Goal: Register for event/course

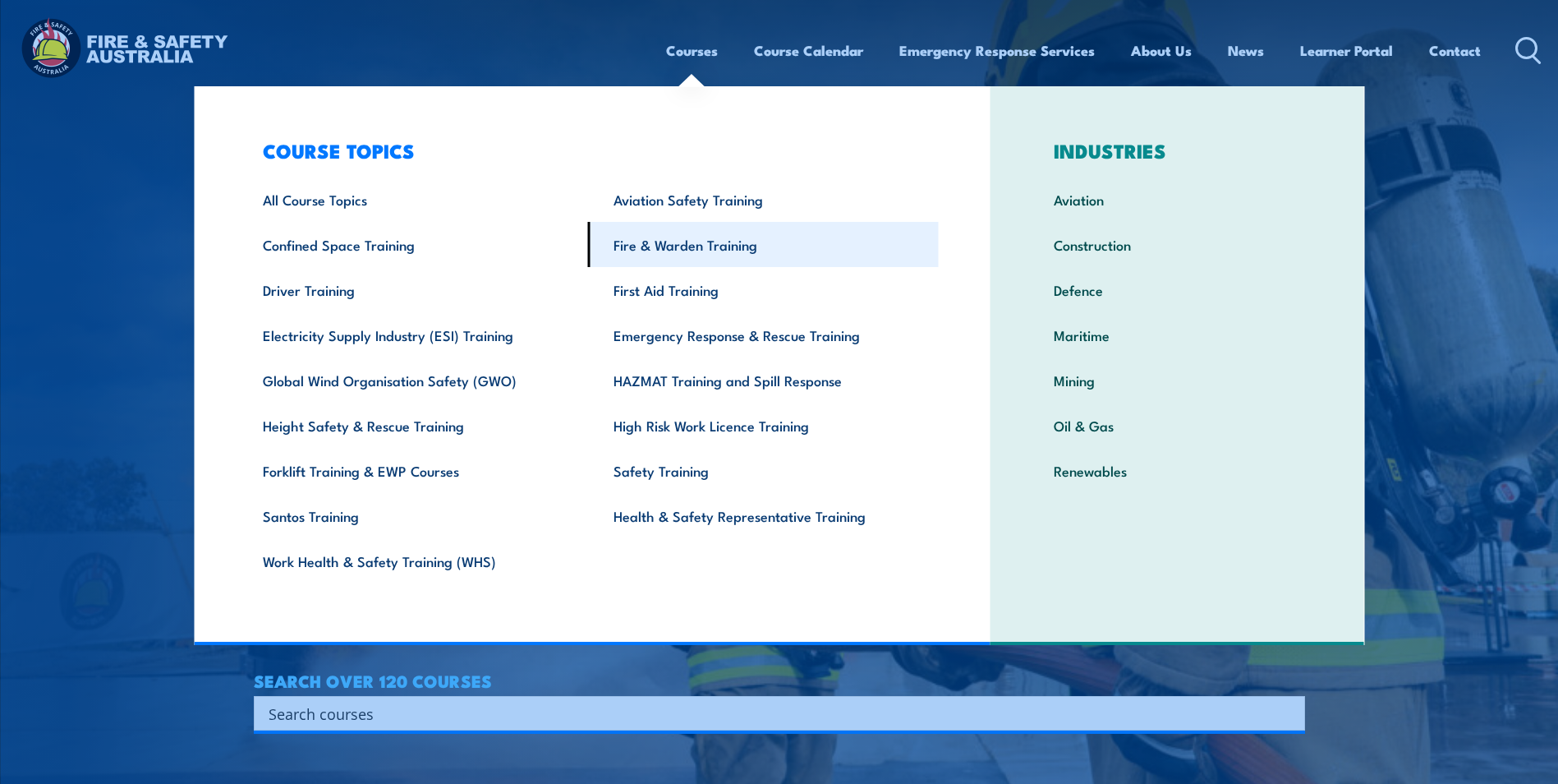
click at [729, 242] on link "Fire & Warden Training" at bounding box center [763, 244] width 351 height 45
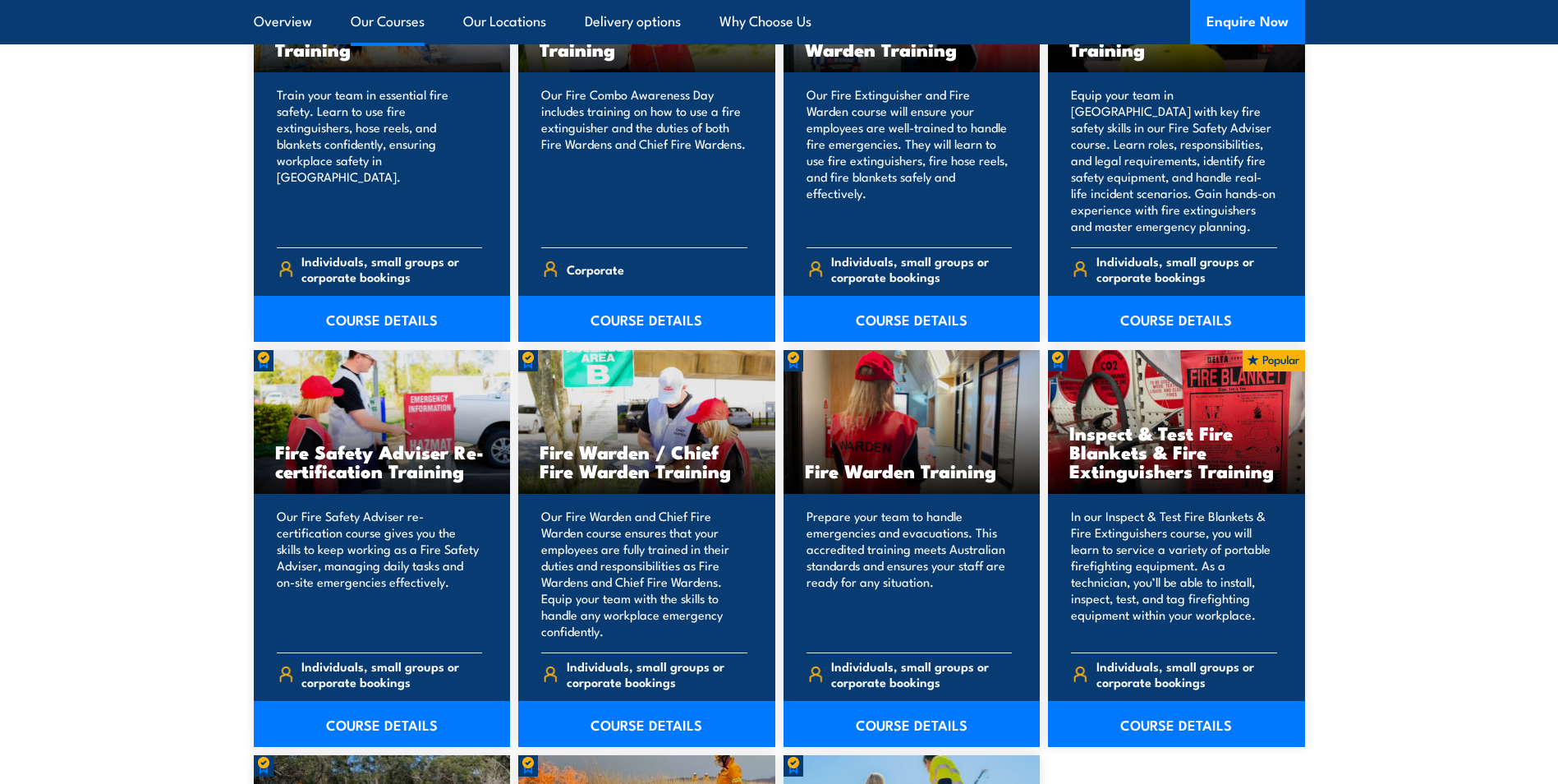
scroll to position [2054, 0]
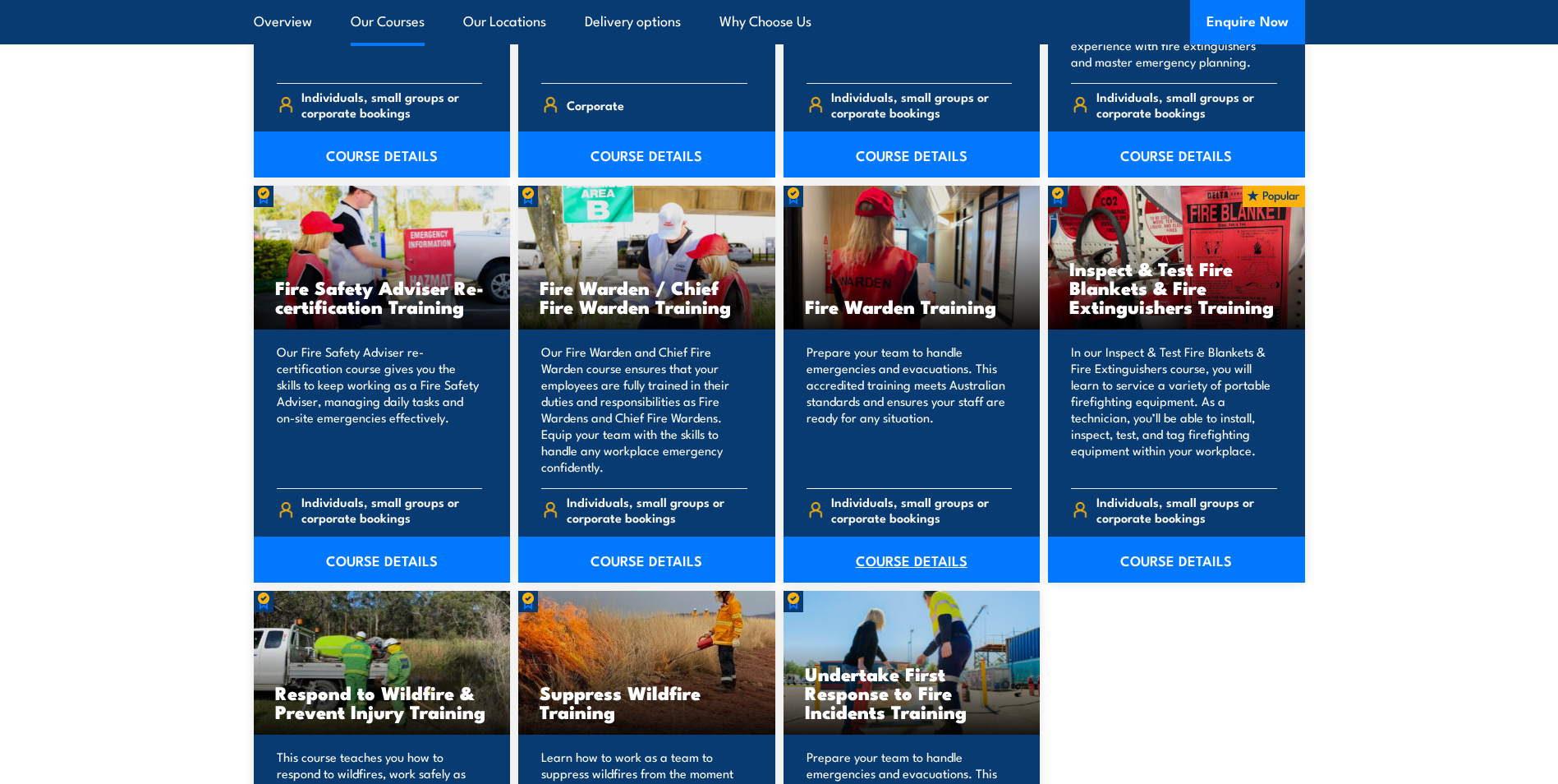
click at [910, 555] on link "COURSE DETAILS" at bounding box center [912, 559] width 257 height 46
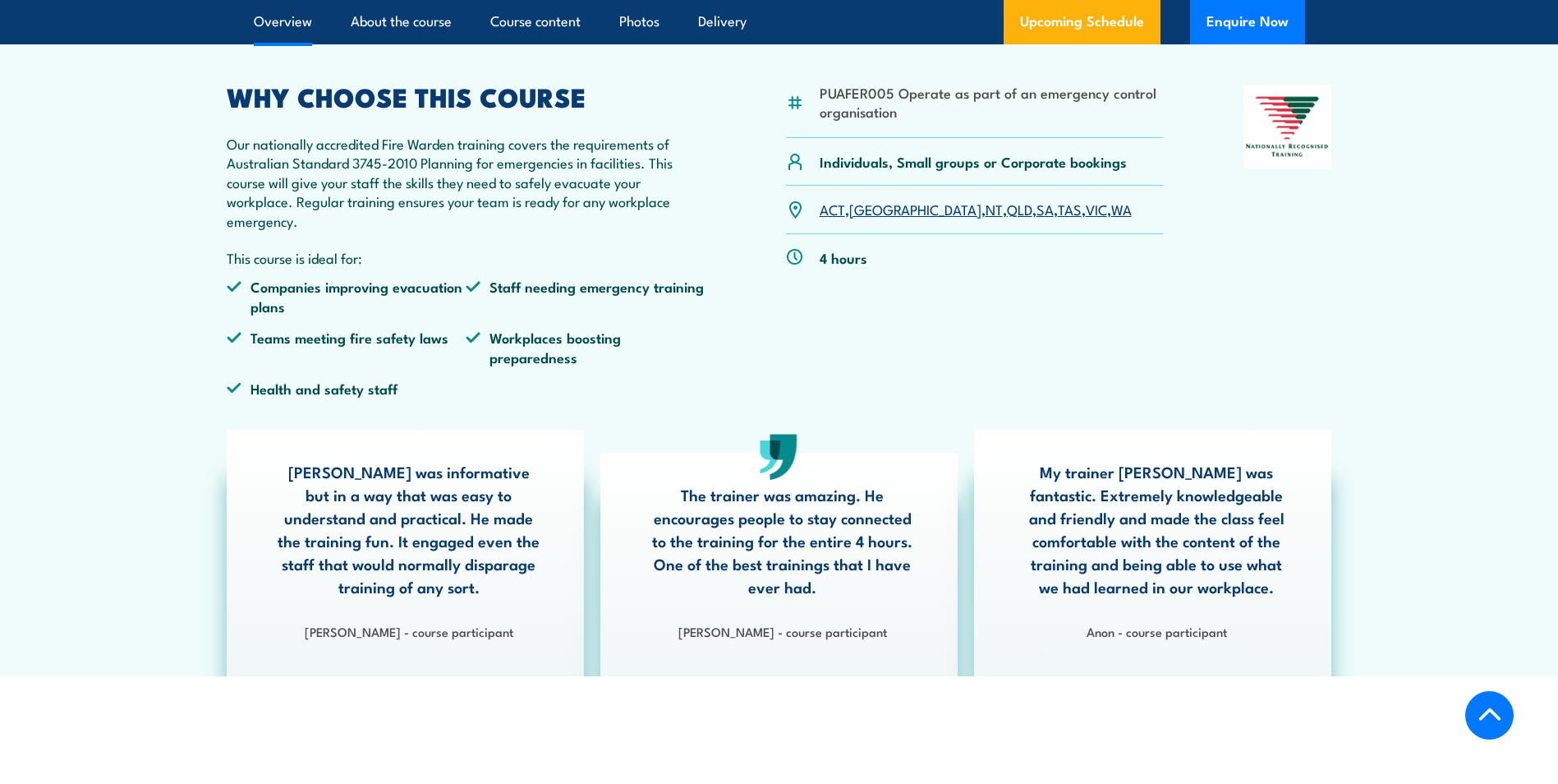
scroll to position [493, 0]
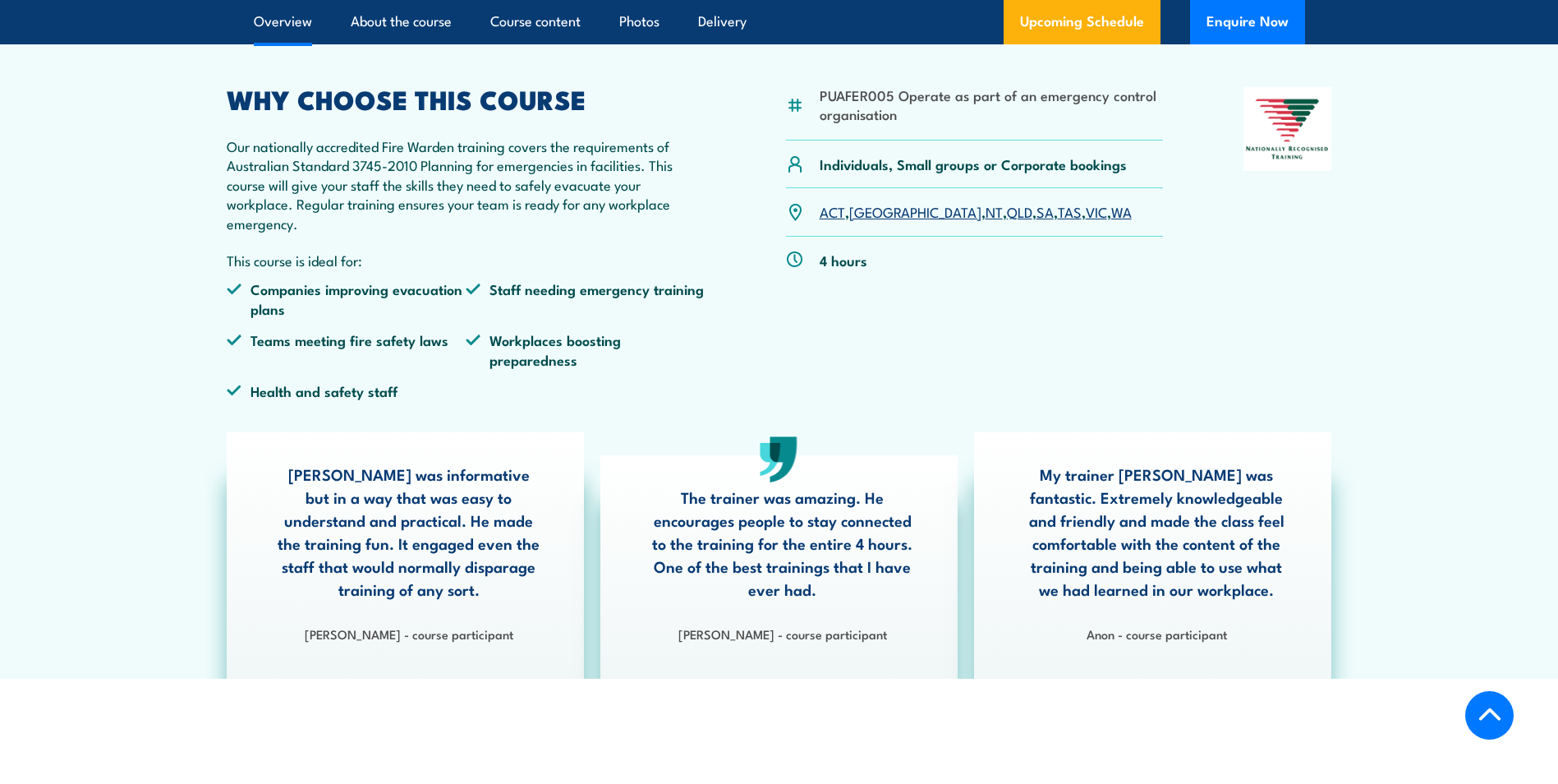
click at [1037, 213] on link "SA" at bounding box center [1045, 211] width 17 height 20
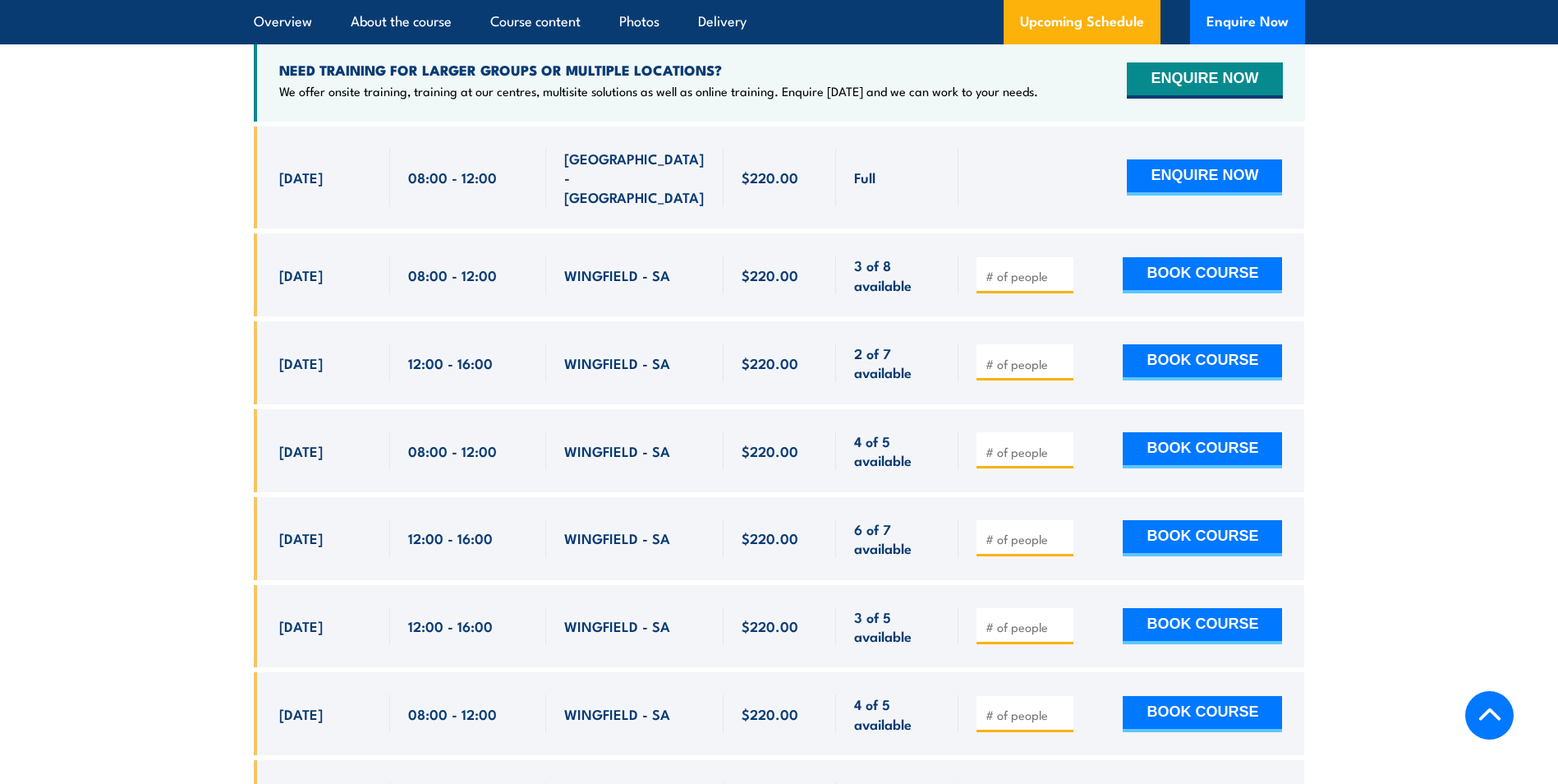
scroll to position [3219, 0]
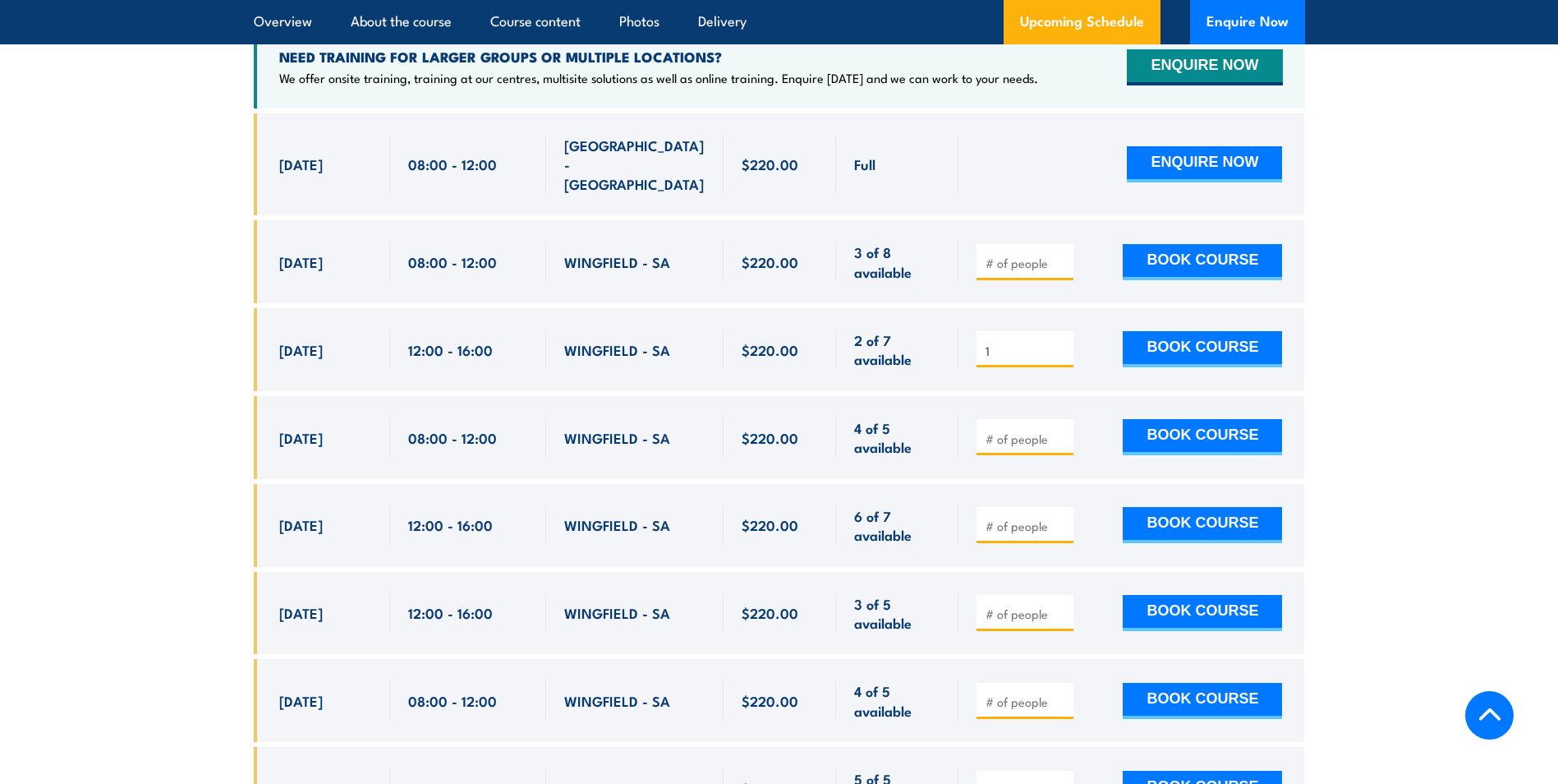
type input "1"
click at [1065, 343] on input "1" at bounding box center [1027, 351] width 82 height 16
click at [1217, 331] on button "BOOK COURSE" at bounding box center [1202, 349] width 159 height 36
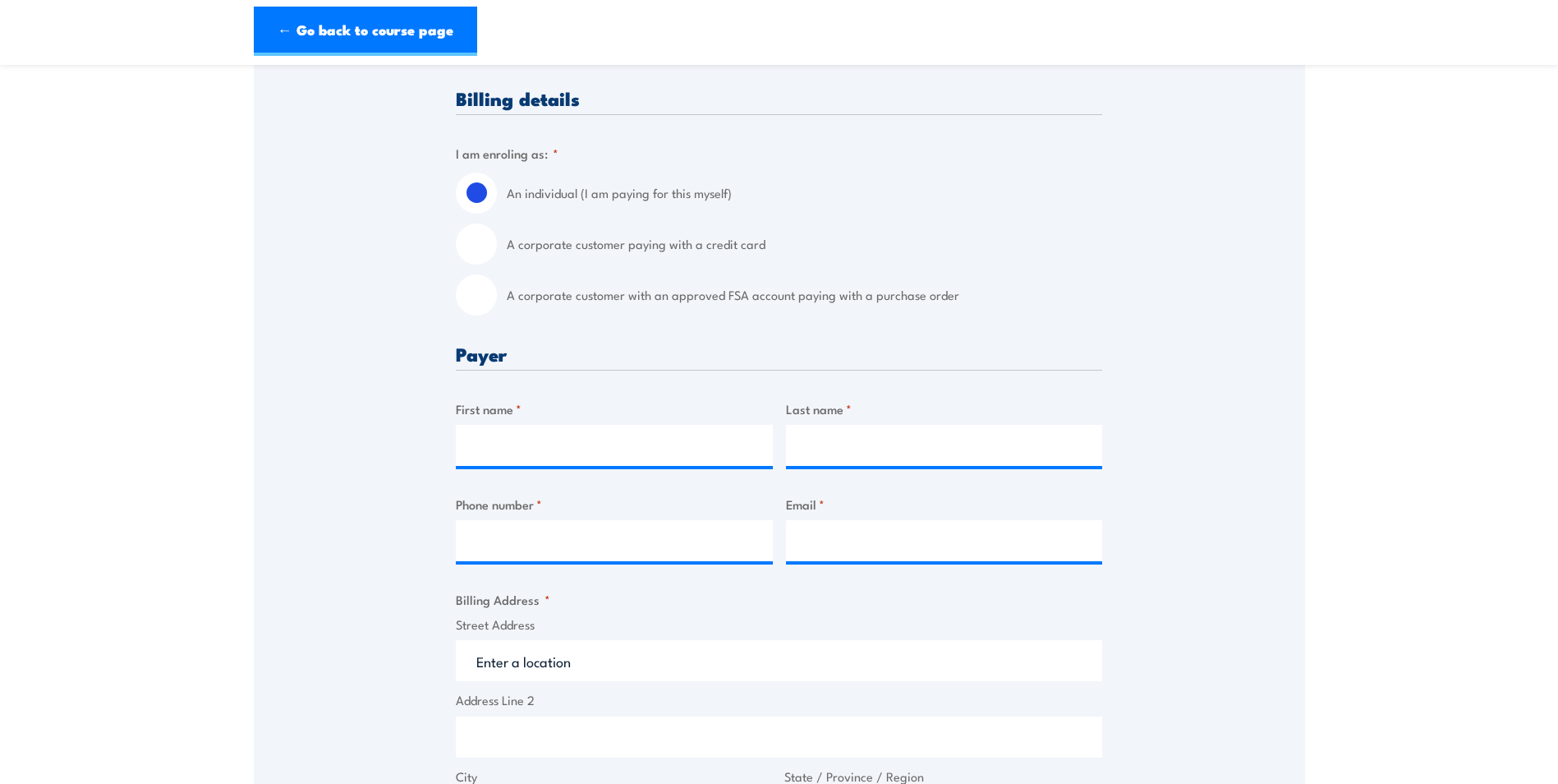
scroll to position [329, 0]
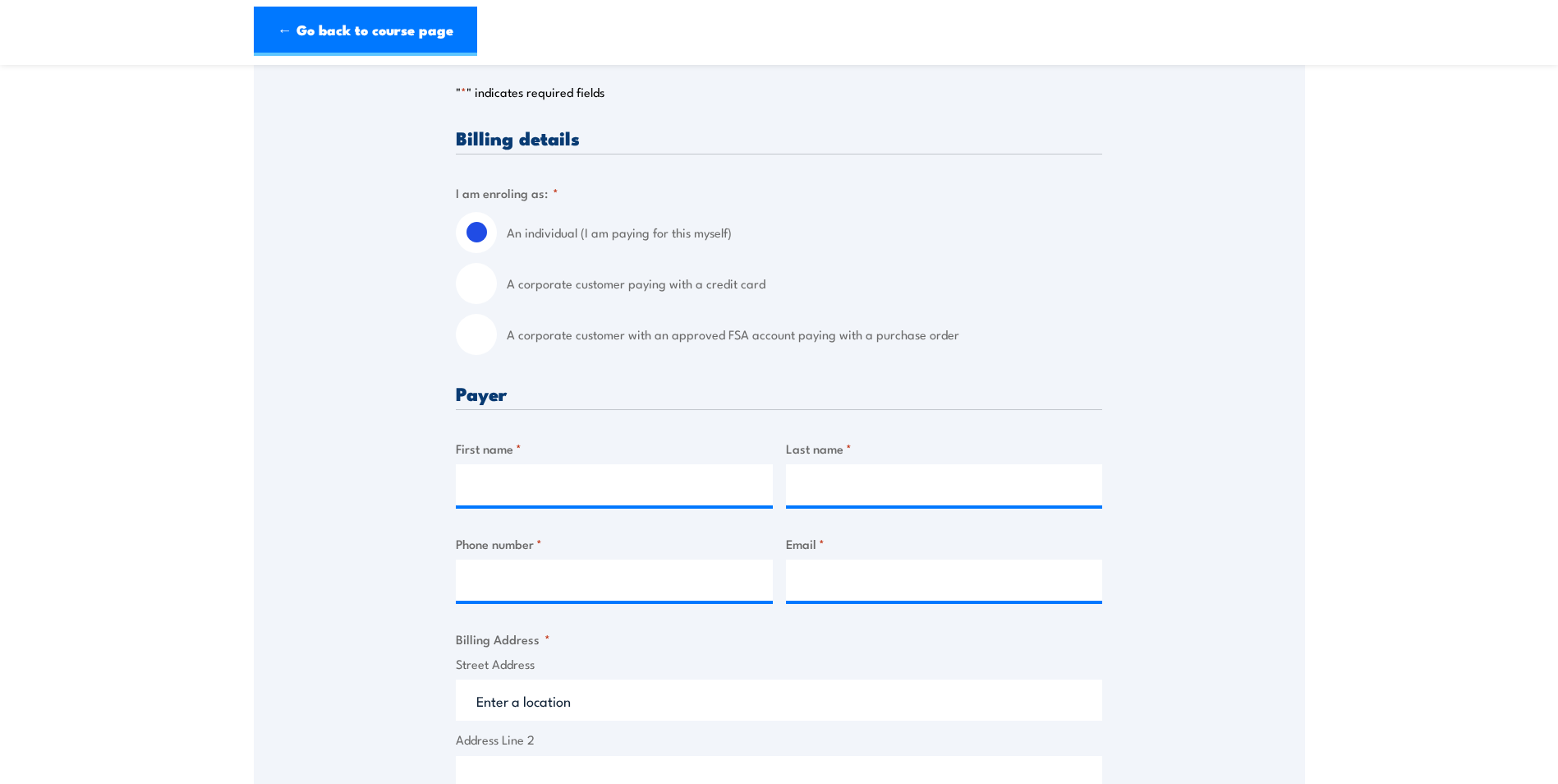
click at [478, 334] on input "A corporate customer with an approved FSA account paying with a purchase order" at bounding box center [476, 334] width 41 height 41
radio input "true"
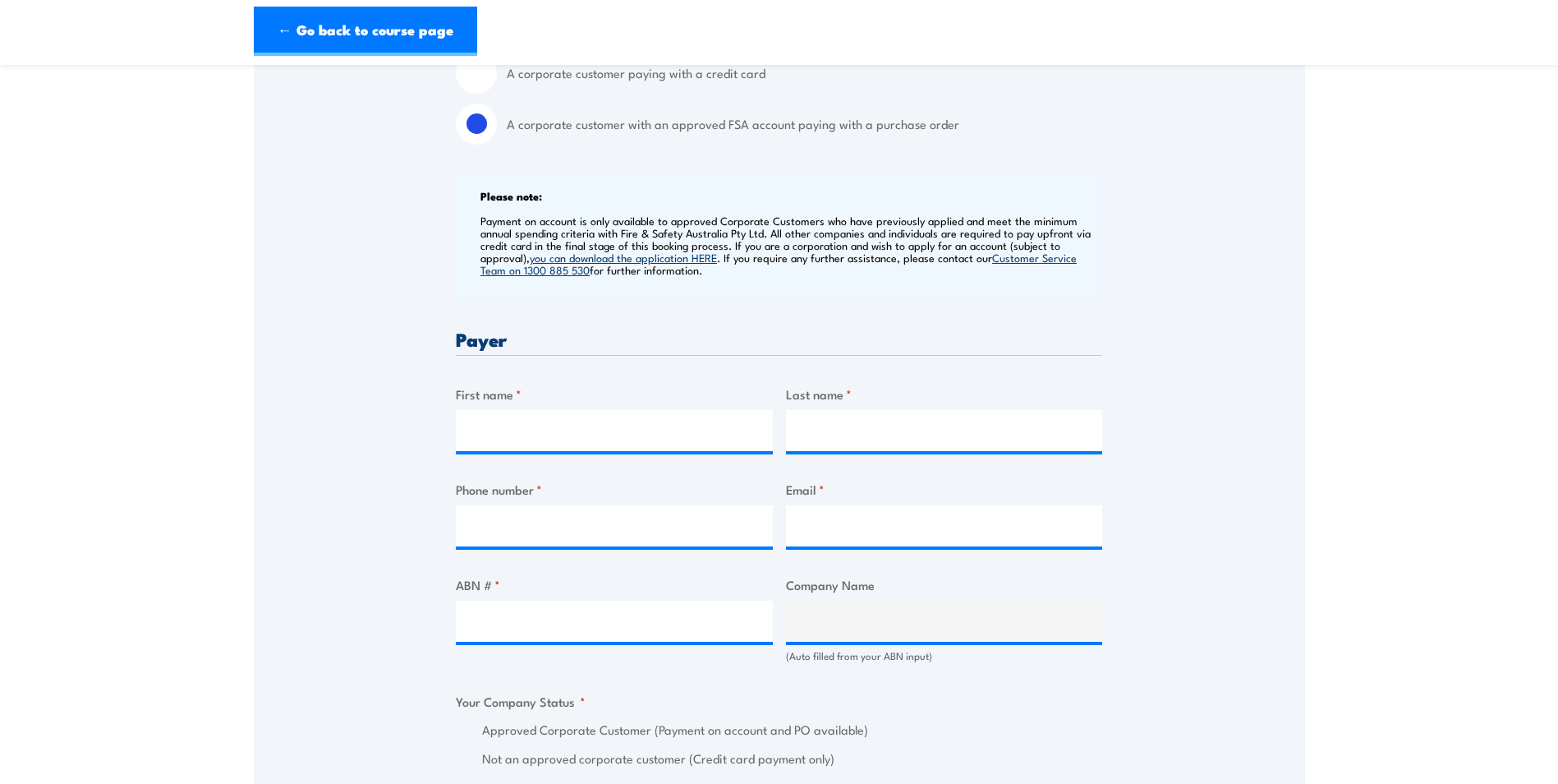
scroll to position [575, 0]
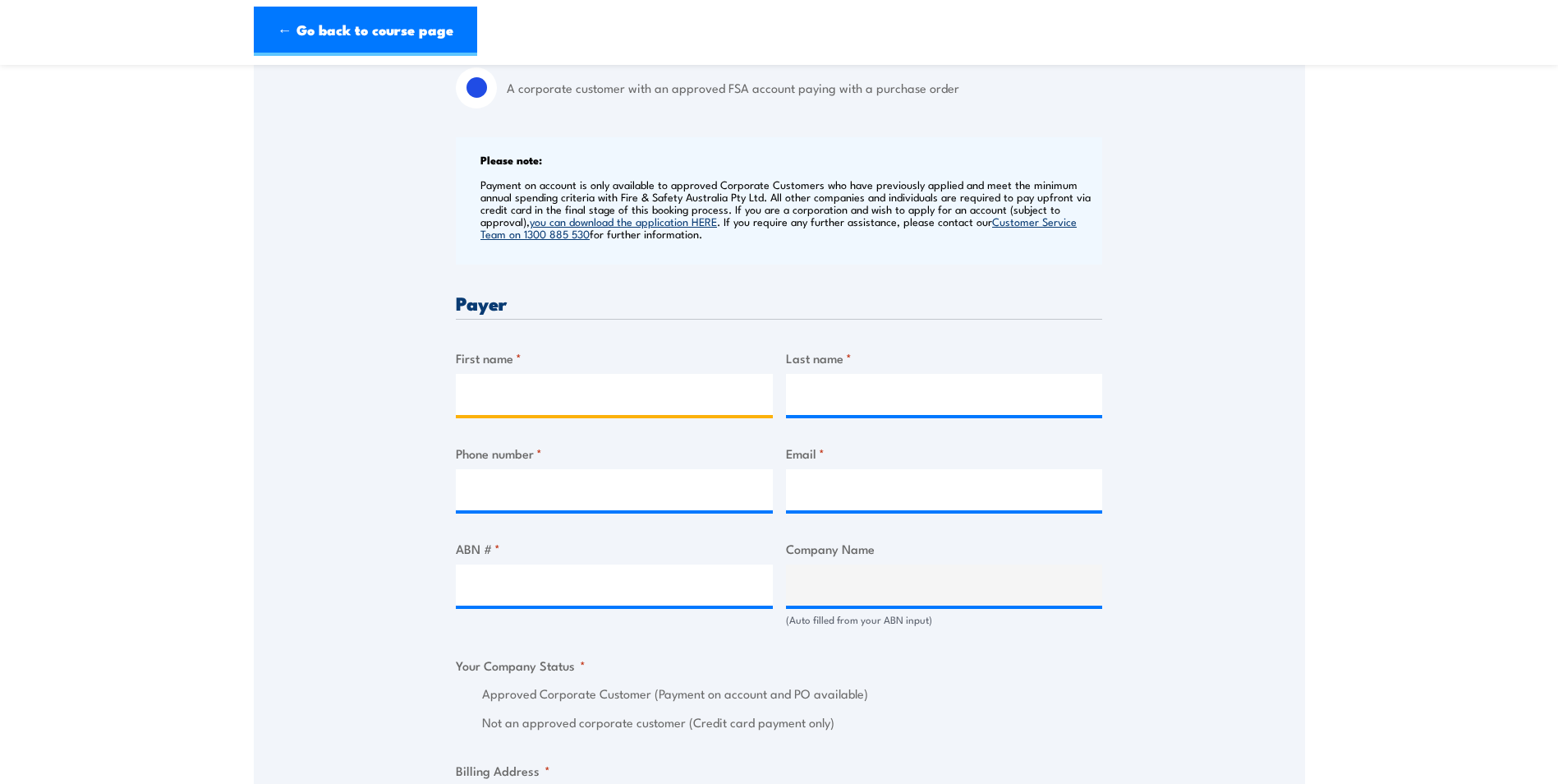
click at [517, 385] on input "First name *" at bounding box center [614, 394] width 317 height 41
click at [299, 405] on div "Speak to a specialist CALL [PHONE_NUMBER] CALL [PHONE_NUMBER] " * " indicates r…" at bounding box center [779, 616] width 1051 height 1813
